Goal: Contribute content: Contribute content

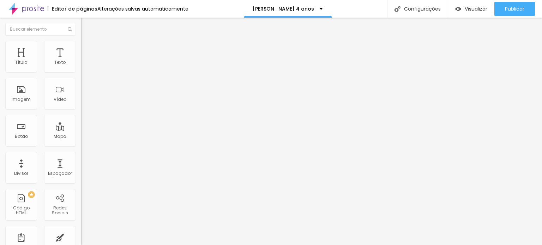
click at [86, 26] on img "button" at bounding box center [89, 26] width 6 height 6
click at [81, 61] on span "Adicionar imagem" at bounding box center [104, 58] width 46 height 6
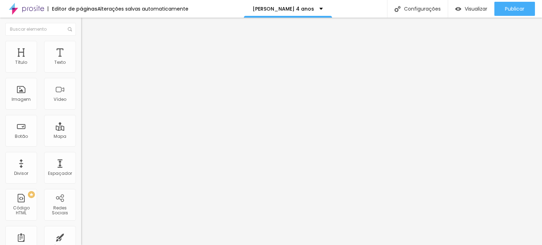
click at [81, 55] on li "Avançado" at bounding box center [121, 51] width 81 height 7
click at [81, 48] on li "Avançado" at bounding box center [121, 51] width 81 height 7
click at [81, 61] on span "Trocar imagem" at bounding box center [100, 58] width 38 height 6
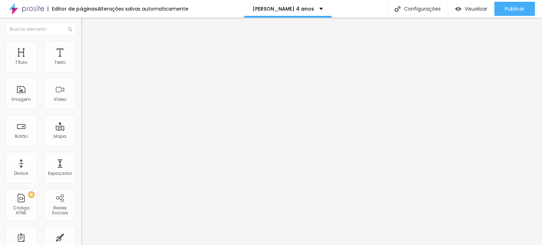
click at [81, 69] on div at bounding box center [121, 68] width 81 height 6
click at [81, 70] on img at bounding box center [83, 67] width 5 height 5
click at [81, 71] on div at bounding box center [121, 68] width 81 height 6
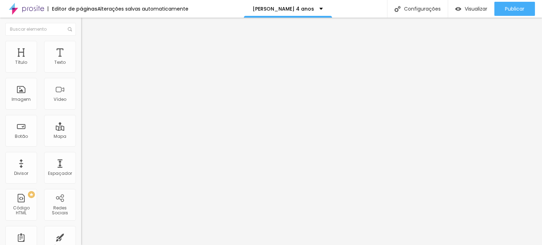
click at [81, 61] on span "Trocar imagem" at bounding box center [100, 58] width 38 height 6
click at [84, 126] on icon "button" at bounding box center [86, 124] width 4 height 4
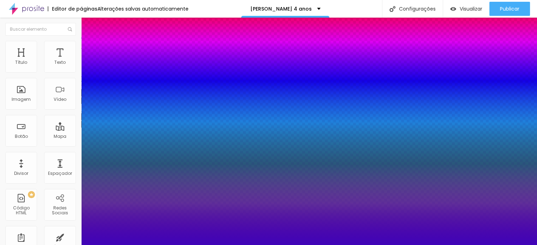
click at [305, 245] on div at bounding box center [268, 245] width 537 height 0
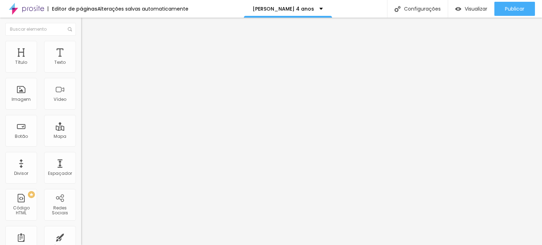
click at [87, 124] on icon "button" at bounding box center [87, 122] width 1 height 1
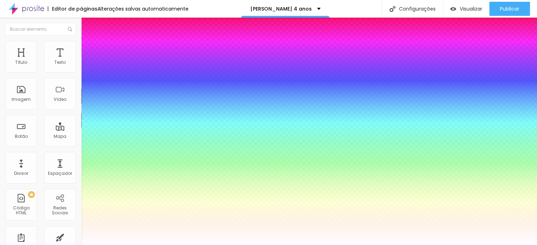
paste input "3F04B8"
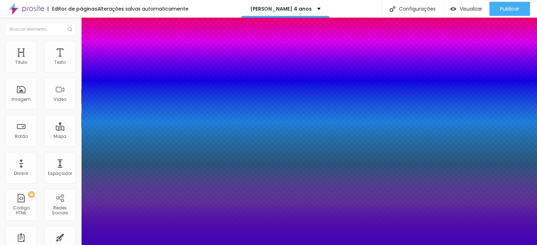
type input "#3F04B8"
click at [289, 245] on div at bounding box center [268, 245] width 537 height 0
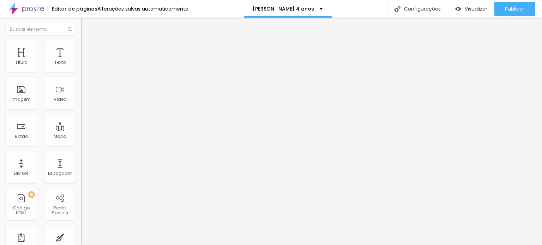
click at [81, 128] on button "button" at bounding box center [86, 124] width 10 height 7
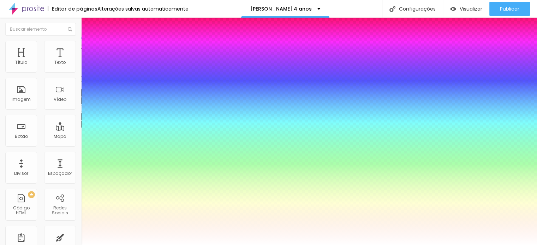
paste input "3F04B8"
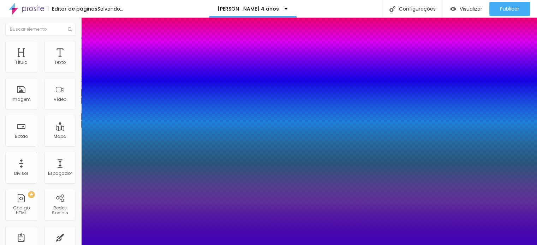
type input "#3F04B8"
click at [402, 245] on div at bounding box center [268, 245] width 537 height 0
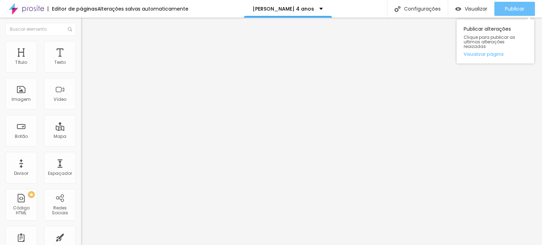
click at [515, 8] on span "Publicar" at bounding box center [514, 9] width 19 height 6
